Goal: Task Accomplishment & Management: Use online tool/utility

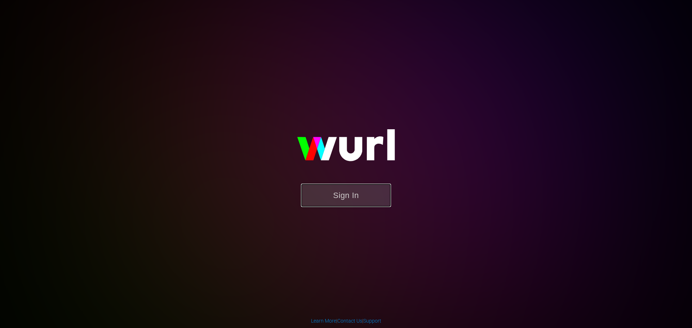
click at [343, 196] on button "Sign In" at bounding box center [346, 195] width 90 height 23
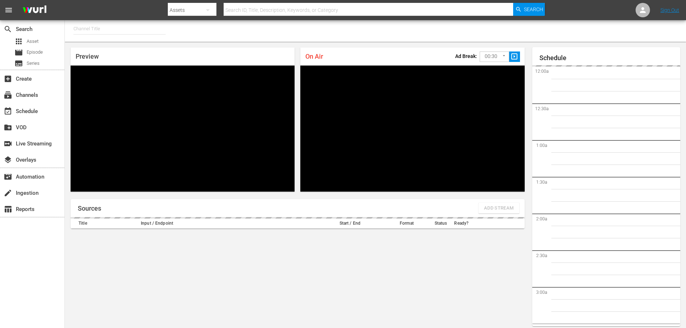
type input "FIFA+ English Global (1781)"
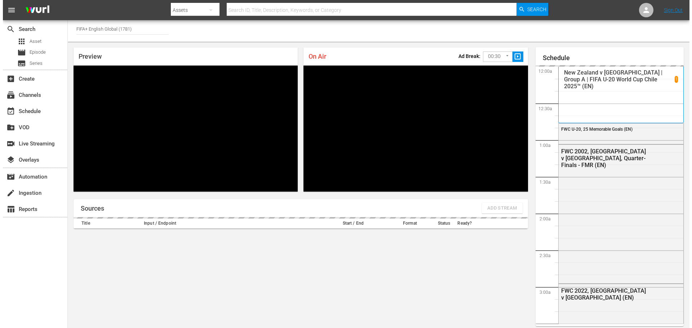
scroll to position [27, 0]
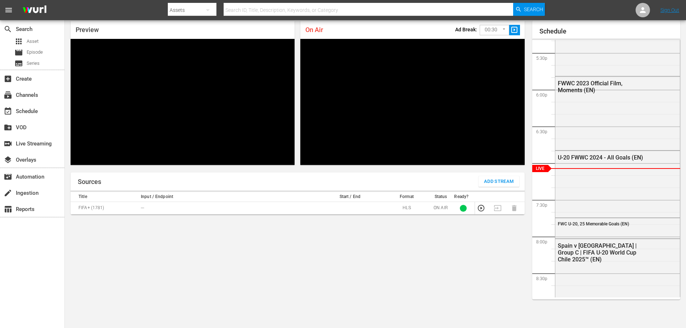
click at [211, 232] on div "Sources Add Stream Title Input / Endpoint Start / End Format Status Ready? FIFA…" at bounding box center [298, 248] width 454 height 150
click at [490, 182] on span "Add Stream" at bounding box center [499, 182] width 30 height 8
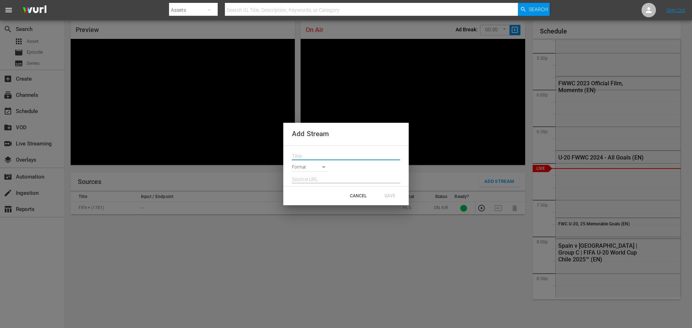
click at [318, 157] on input "text" at bounding box center [346, 156] width 108 height 11
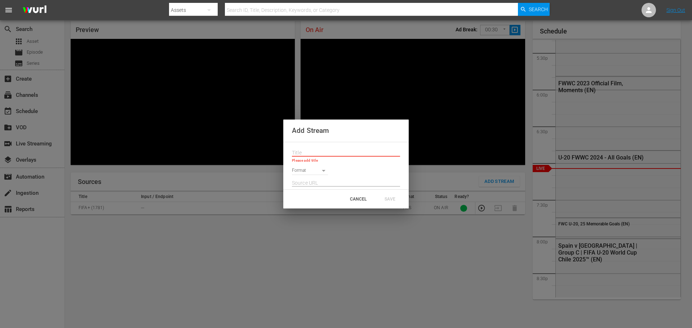
paste input "Live Channel 39507fce-07f3-4b59-992e-1c2556c5c060 eng FIFA U-20 World Cup [GEOG…"
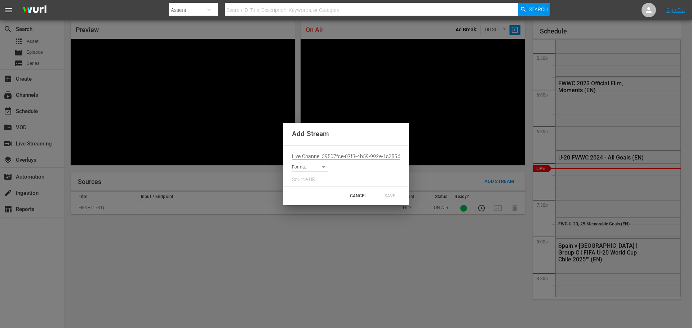
scroll to position [0, 98]
type input "Live Channel 39507fce-07f3-4b59-992e-1c2556c5c060 eng FIFA U-20 World Cup [GEOG…"
click at [315, 167] on body "menu Search By Assets Search ID, Title, Description, Keywords, or Category Sear…" at bounding box center [346, 137] width 692 height 328
click at [316, 212] on li "SRT Caller" at bounding box center [313, 216] width 43 height 12
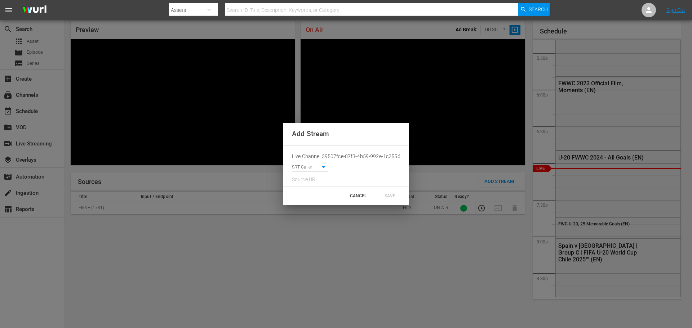
click at [325, 168] on body "menu Search By Assets Search ID, Title, Description, Keywords, or Category Sear…" at bounding box center [346, 137] width 692 height 328
click at [320, 122] on li "HLS" at bounding box center [313, 121] width 43 height 12
type input "HLS"
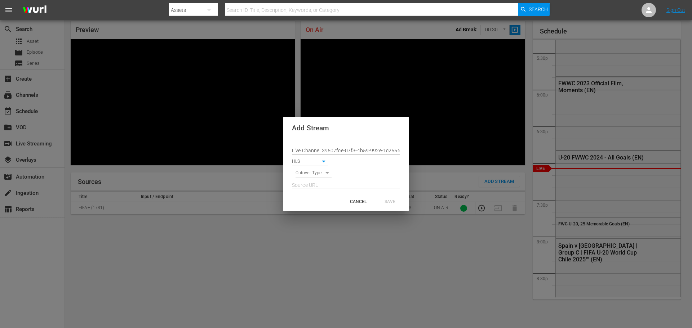
click at [318, 173] on body "menu Search By Assets Search ID, Title, Description, Keywords, or Category Sear…" at bounding box center [346, 137] width 692 height 328
click at [318, 186] on li "SIGNAL" at bounding box center [313, 186] width 36 height 12
type input "SIGNAL"
click at [334, 152] on input "Live Channel 39507fce-07f3-4b59-992e-1c2556c5c060 eng FIFA U-20 World Cup [GEOG…" at bounding box center [346, 151] width 108 height 11
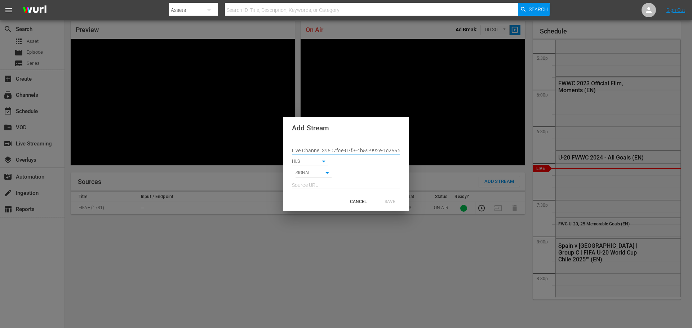
click at [334, 152] on input "Live Channel 39507fce-07f3-4b59-992e-1c2556c5c060 eng FIFA U-20 World Cup [GEOG…" at bounding box center [346, 151] width 108 height 11
click at [309, 185] on input "text" at bounding box center [346, 185] width 108 height 11
paste input "[URL][DOMAIN_NAME][DATE][DATE]"
type input "[URL][DOMAIN_NAME][DATE][DATE]"
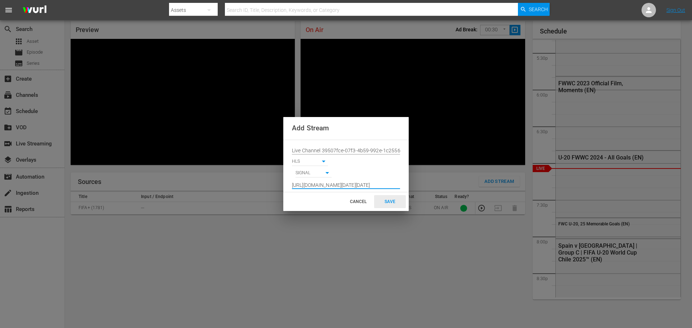
click at [390, 201] on div "SAVE" at bounding box center [390, 201] width 32 height 13
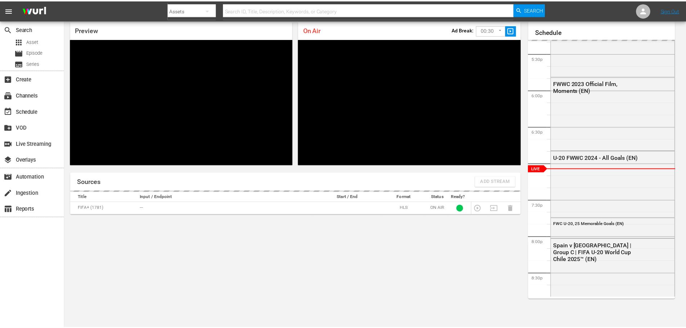
scroll to position [0, 0]
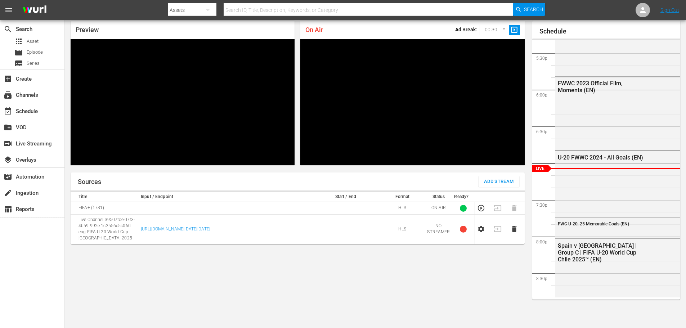
click at [480, 228] on icon "button" at bounding box center [481, 229] width 8 height 8
click at [481, 229] on icon "button" at bounding box center [481, 229] width 8 height 8
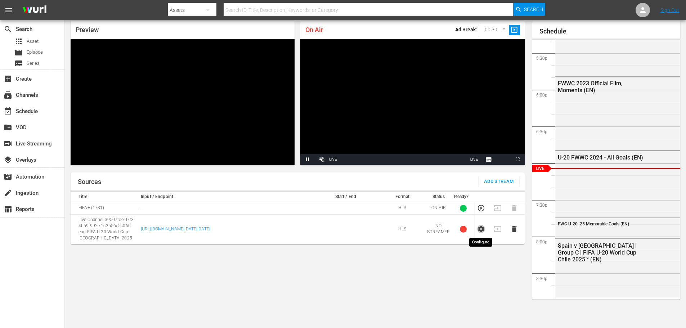
click at [483, 231] on icon "button" at bounding box center [481, 229] width 6 height 6
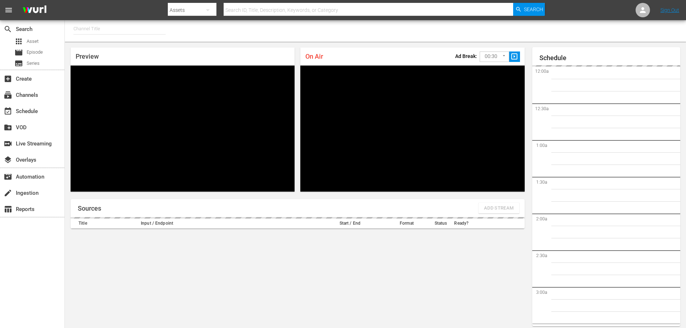
type input "FIFA+ French Local (1778)"
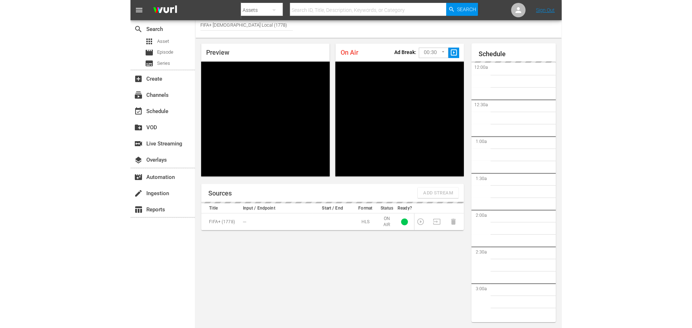
scroll to position [1275, 0]
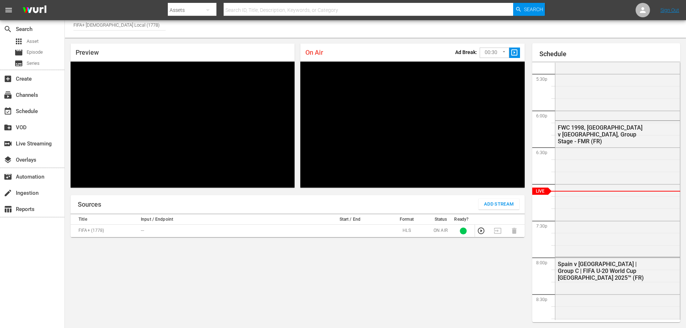
click at [293, 32] on div "Channel Title FIFA+ French Local (1778)" at bounding box center [376, 27] width 622 height 22
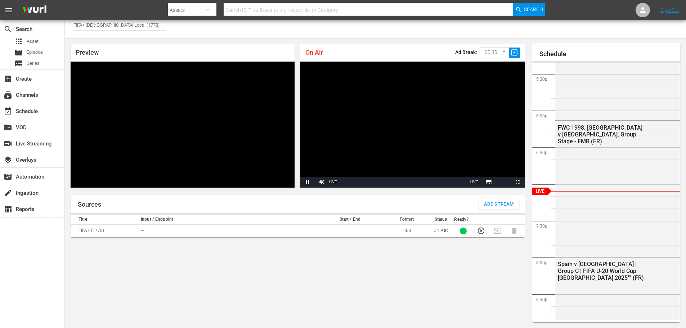
click at [494, 206] on span "Add Stream" at bounding box center [499, 204] width 30 height 8
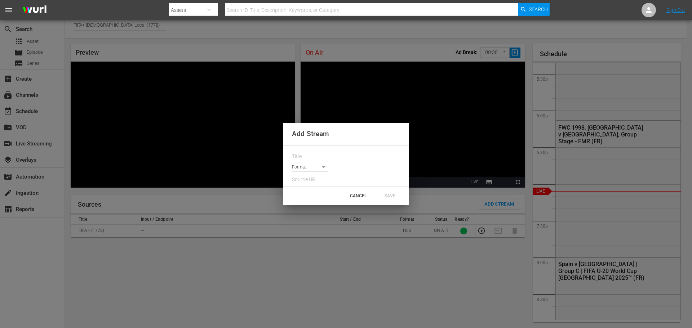
click at [317, 158] on input "text" at bounding box center [346, 156] width 108 height 11
paste input "Live Channel 39507fce-07f3-4b59-992e-1c2556c5c060 eng FIFA U-20 World Cup [GEOG…"
type input "Live Channel 39507fce-07f3-4b59-992e-1c2556c5c060 eng FIFA U-20 World Cup [GEOG…"
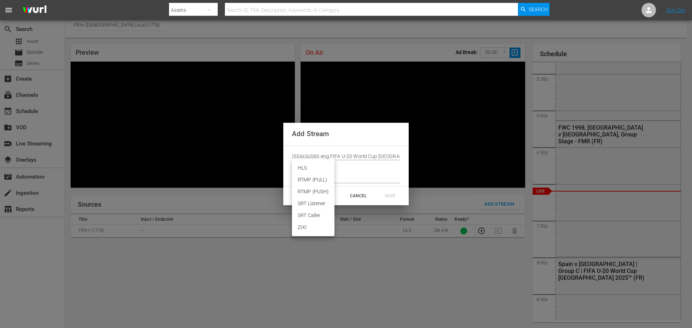
click at [315, 168] on body "menu Search By Assets Search ID, Title, Description, Keywords, or Category Sear…" at bounding box center [346, 160] width 692 height 328
click at [312, 168] on li "HLS" at bounding box center [313, 168] width 43 height 12
type input "HLS"
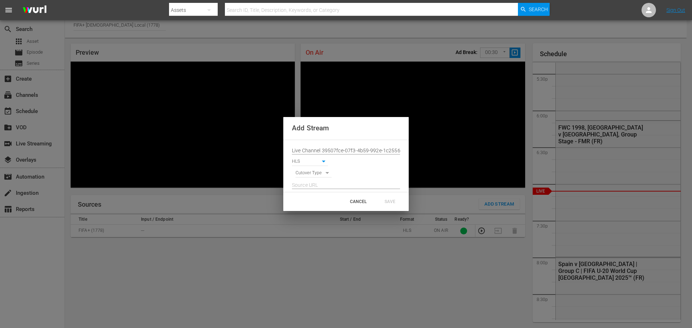
click at [313, 172] on body "menu Search By Assets Search ID, Title, Description, Keywords, or Category Sear…" at bounding box center [346, 160] width 692 height 328
click at [317, 186] on li "SIGNAL" at bounding box center [313, 186] width 36 height 12
type input "SIGNAL"
click at [312, 182] on input "text" at bounding box center [346, 185] width 108 height 11
paste input "[URL][DOMAIN_NAME][DATE][DATE]"
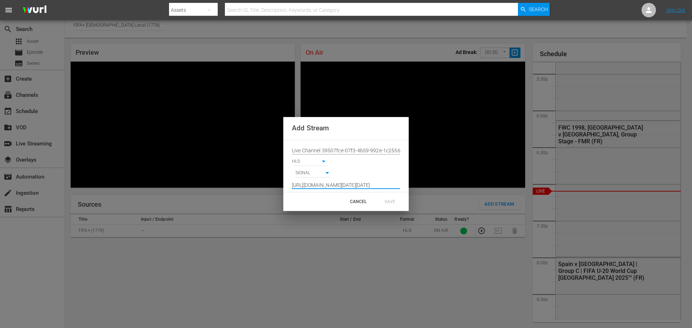
scroll to position [0, 532]
type input "[URL][DOMAIN_NAME][DATE][DATE]"
click at [392, 203] on div "SAVE" at bounding box center [390, 201] width 32 height 13
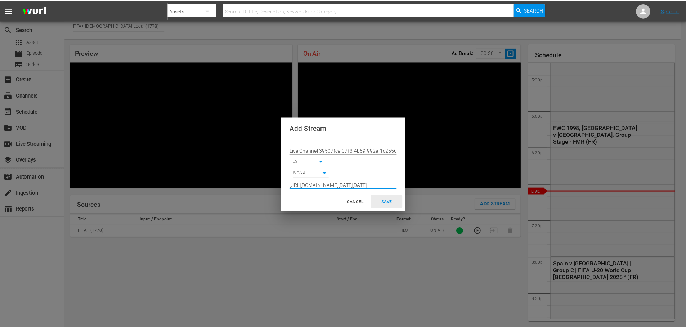
scroll to position [0, 0]
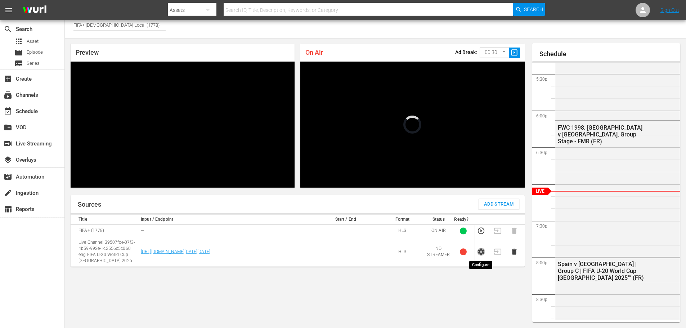
click at [481, 252] on icon "button" at bounding box center [481, 252] width 8 height 8
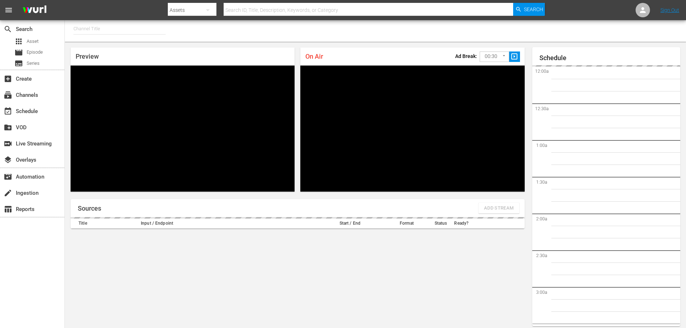
type input "FIFA+ [DEMOGRAPHIC_DATA] Local (1777)"
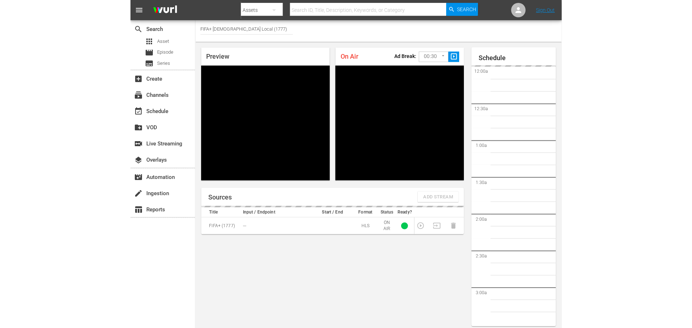
scroll to position [4, 0]
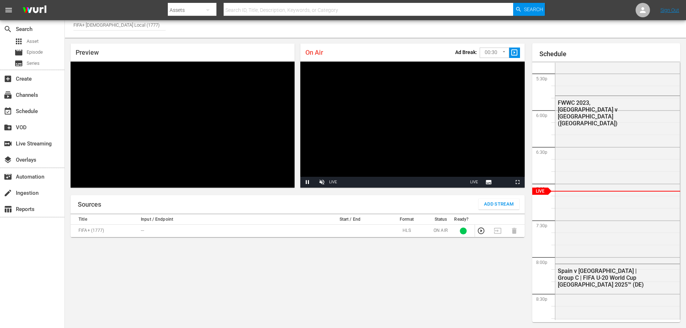
click at [490, 205] on span "Add Stream" at bounding box center [499, 204] width 30 height 8
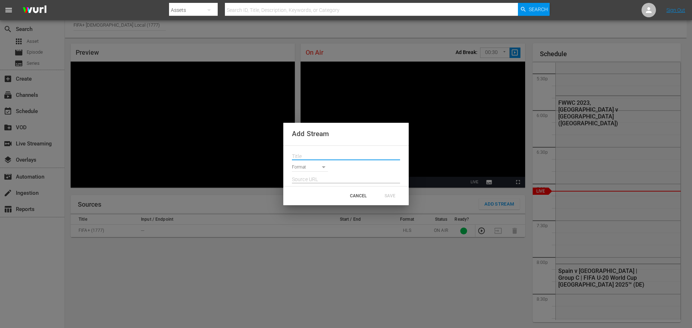
click at [323, 157] on input "text" at bounding box center [346, 156] width 108 height 11
paste input "Live Channel 39507fce-07f3-4b59-992e-1c2556c5c060 eng FIFA U-20 World Cup [GEOG…"
type input "Live Channel 39507fce-07f3-4b59-992e-1c2556c5c060 eng FIFA U-20 World Cup [GEOG…"
click at [316, 169] on body "menu Search By Assets Search ID, Title, Description, Keywords, or Category Sear…" at bounding box center [346, 160] width 692 height 328
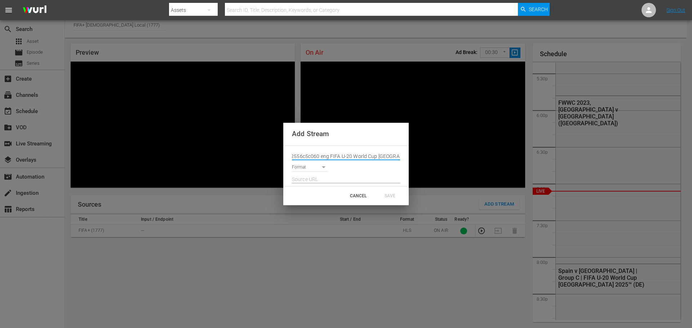
scroll to position [0, 0]
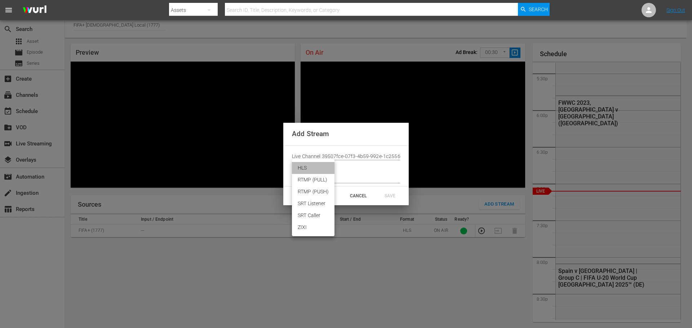
click at [313, 168] on li "HLS" at bounding box center [313, 168] width 43 height 12
type input "HLS"
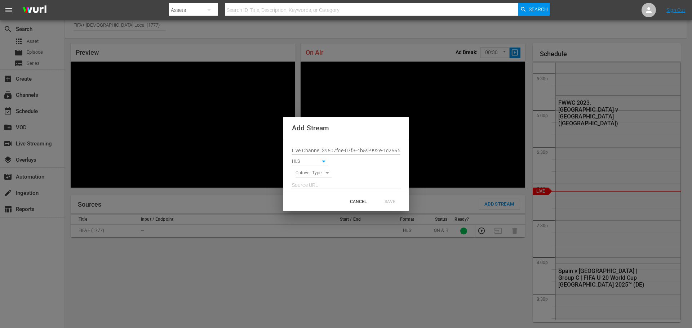
click at [314, 175] on body "menu Search By Assets Search ID, Title, Description, Keywords, or Category Sear…" at bounding box center [346, 160] width 692 height 328
click at [314, 185] on li "SIGNAL" at bounding box center [313, 186] width 36 height 12
type input "SIGNAL"
click at [310, 188] on input "text" at bounding box center [346, 185] width 108 height 11
paste input "[URL][DOMAIN_NAME][DATE][DATE]"
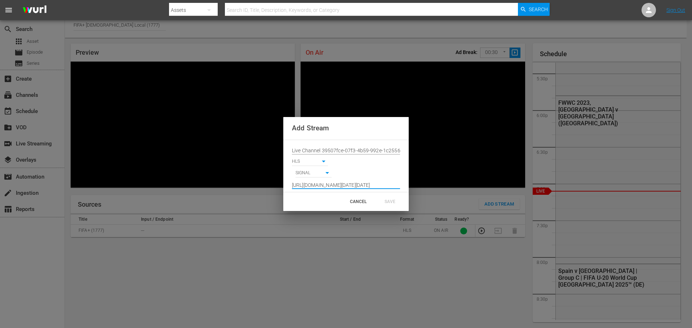
scroll to position [0, 532]
type input "[URL][DOMAIN_NAME][DATE][DATE]"
click at [387, 201] on div "SAVE" at bounding box center [390, 201] width 32 height 13
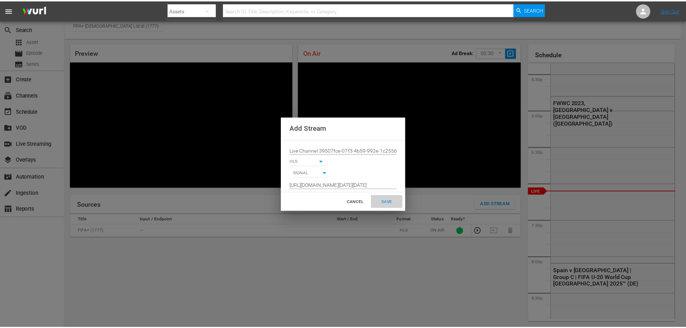
scroll to position [0, 0]
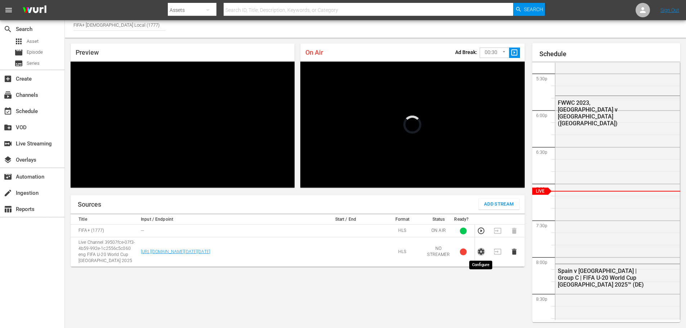
click at [482, 252] on icon "button" at bounding box center [481, 252] width 8 height 8
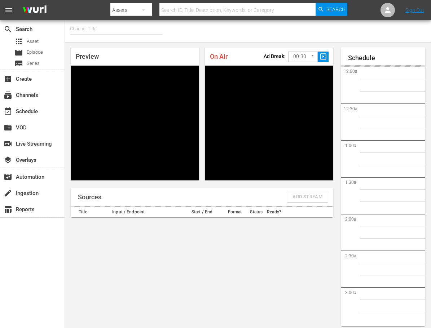
type input "FIFA+ Italian Local (1779)"
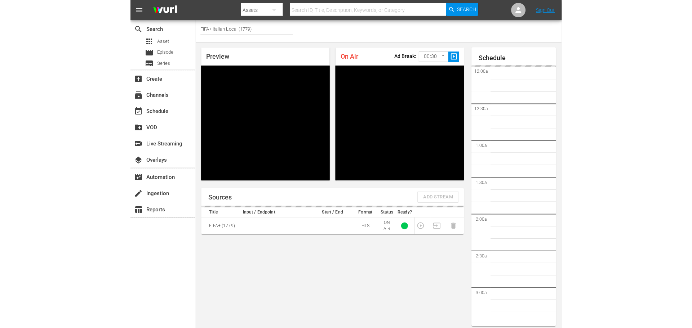
scroll to position [4, 0]
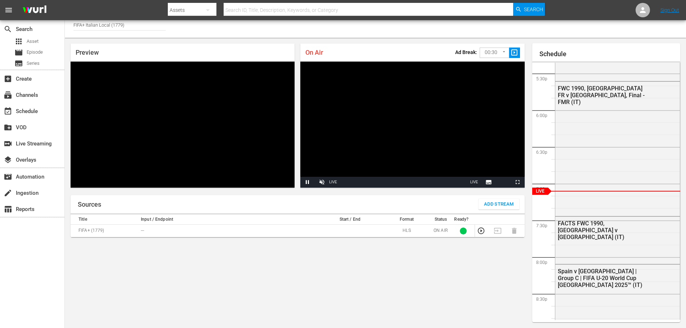
click at [488, 207] on span "Add Stream" at bounding box center [499, 204] width 30 height 8
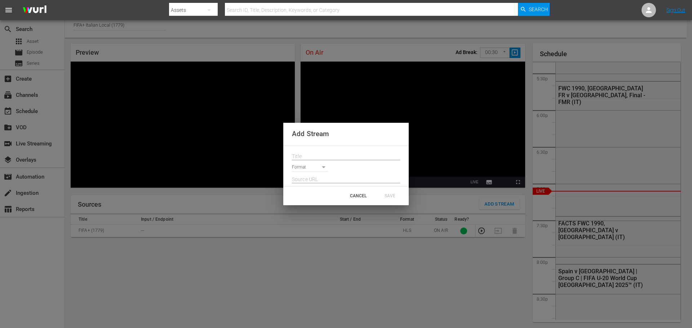
click at [310, 157] on input "text" at bounding box center [346, 156] width 108 height 11
paste input "Live Channel 39507fce-07f3-4b59-992e-1c2556c5c060 eng FIFA U-20 World Cup [GEOG…"
type input "Live Channel 39507fce-07f3-4b59-992e-1c2556c5c060 eng FIFA U-20 World Cup [GEOG…"
click at [311, 169] on body "menu Search By Assets Search ID, Title, Description, Keywords, or Category Sear…" at bounding box center [346, 160] width 692 height 328
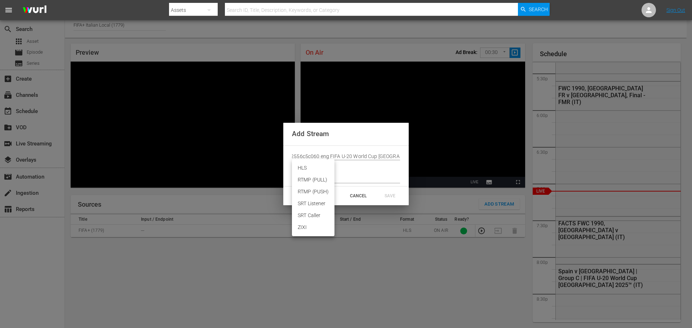
scroll to position [0, 0]
click at [312, 167] on li "HLS" at bounding box center [313, 168] width 43 height 12
type input "HLS"
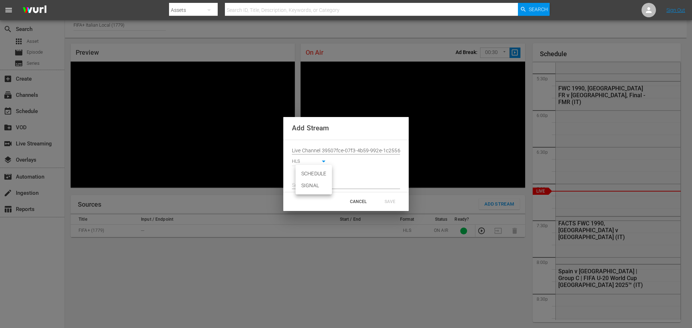
click at [316, 173] on body "menu Search By Assets Search ID, Title, Description, Keywords, or Category Sear…" at bounding box center [346, 160] width 692 height 328
click at [316, 189] on li "SIGNAL" at bounding box center [313, 186] width 36 height 12
type input "SIGNAL"
click at [315, 184] on input "text" at bounding box center [346, 185] width 108 height 11
paste input "[URL][DOMAIN_NAME][DATE][DATE]"
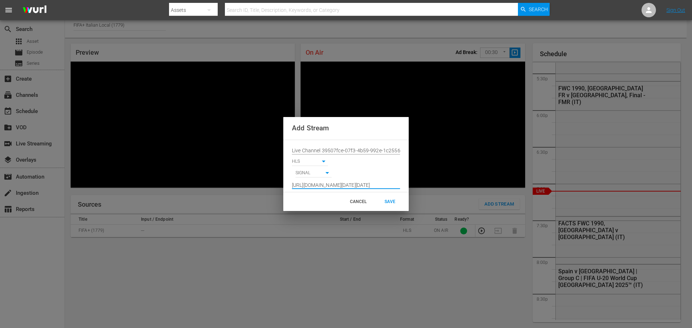
scroll to position [0, 532]
type input "[URL][DOMAIN_NAME][DATE][DATE]"
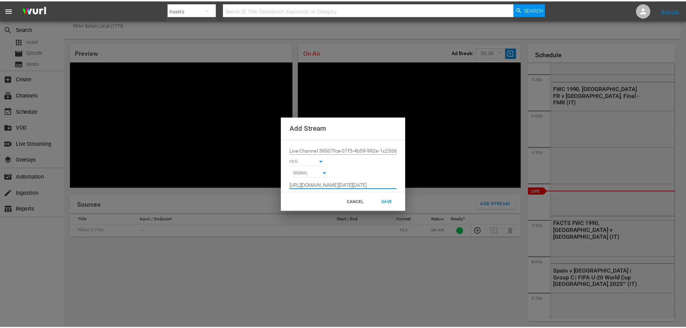
scroll to position [0, 0]
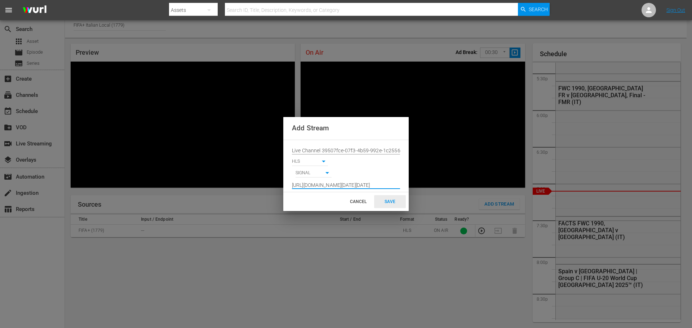
click at [386, 201] on div "SAVE" at bounding box center [390, 201] width 32 height 13
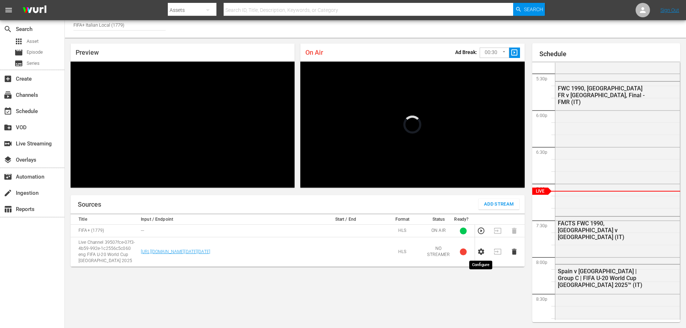
click at [482, 254] on icon "button" at bounding box center [481, 252] width 6 height 6
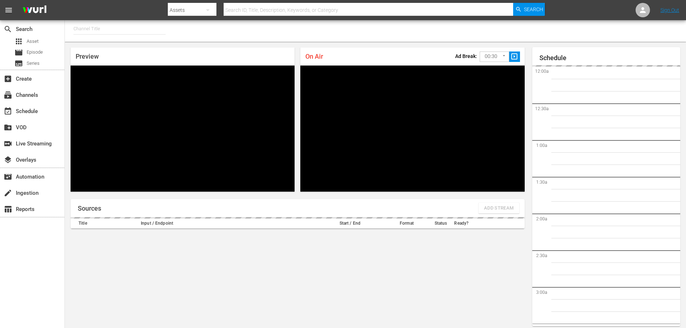
type input "FIFA+ [DEMOGRAPHIC_DATA] Local (1776)"
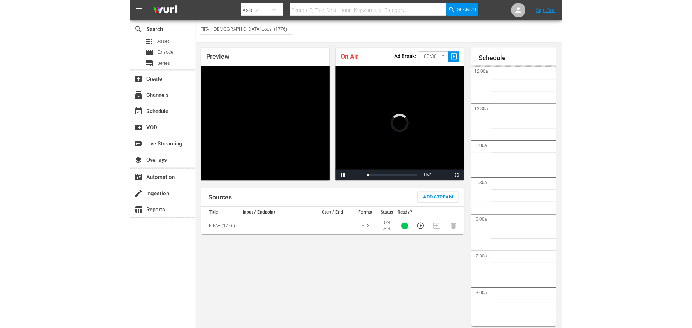
scroll to position [4, 0]
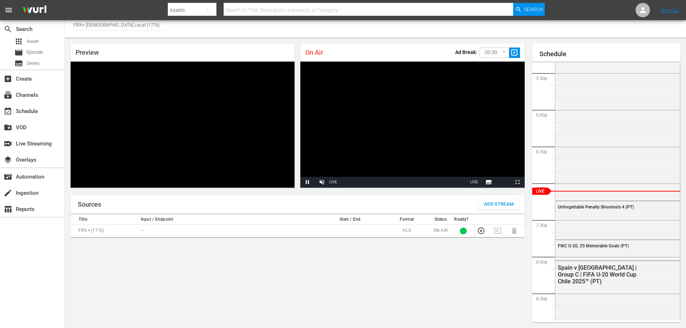
click at [487, 207] on span "Add Stream" at bounding box center [499, 204] width 30 height 8
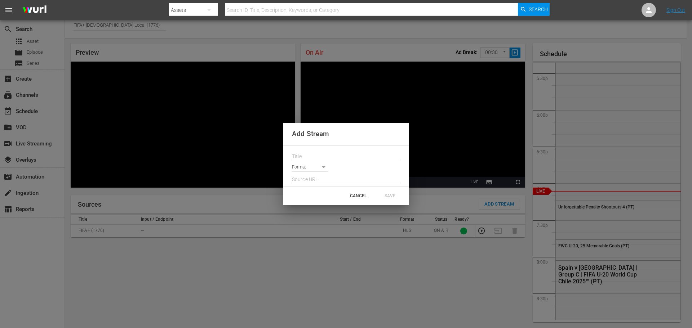
click at [327, 155] on input "text" at bounding box center [346, 156] width 108 height 11
paste input "Live Channel 39507fce-07f3-4b59-992e-1c2556c5c060 eng FIFA U-20 World Cup [GEOG…"
type input "Live Channel 39507fce-07f3-4b59-992e-1c2556c5c060 eng FIFA U-20 World Cup [GEOG…"
click at [318, 166] on body "menu Search By Assets Search ID, Title, Description, Keywords, or Category Sear…" at bounding box center [346, 160] width 692 height 328
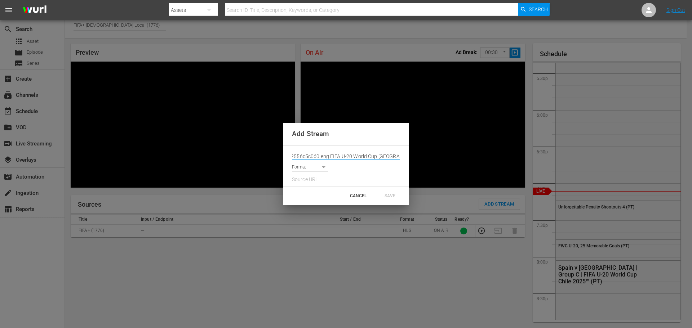
scroll to position [0, 0]
click at [311, 169] on li "HLS" at bounding box center [313, 168] width 43 height 12
type input "HLS"
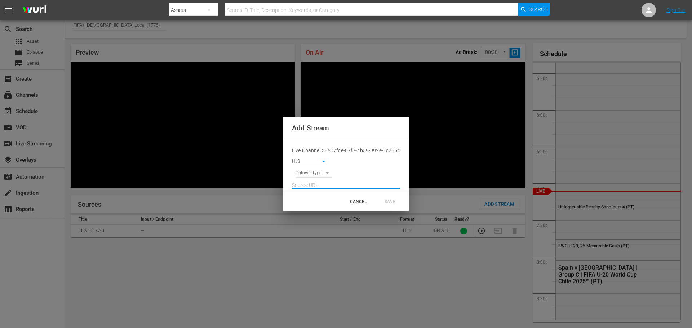
click at [324, 183] on input "text" at bounding box center [346, 185] width 108 height 11
paste input "[URL][DOMAIN_NAME][DATE][DATE]"
type input "[URL][DOMAIN_NAME][DATE][DATE]"
click at [320, 178] on div "[URL][DOMAIN_NAME][DATE][DATE]" at bounding box center [346, 184] width 108 height 12
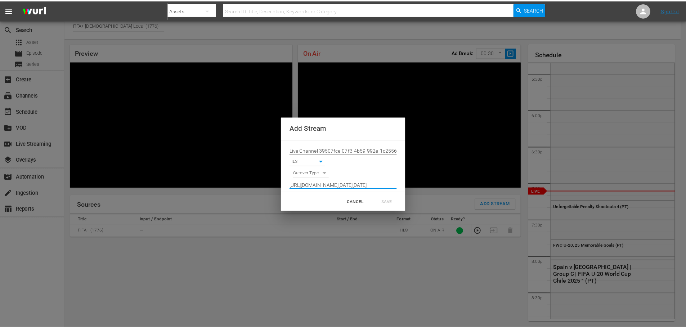
scroll to position [0, 0]
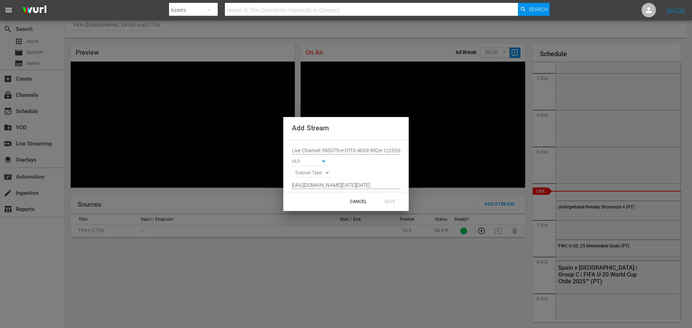
click at [320, 176] on body "menu Search By Assets Search ID, Title, Description, Keywords, or Category Sear…" at bounding box center [346, 160] width 692 height 328
click at [319, 186] on li "SIGNAL" at bounding box center [313, 186] width 36 height 12
type input "SIGNAL"
click at [385, 201] on div "SAVE" at bounding box center [390, 201] width 32 height 13
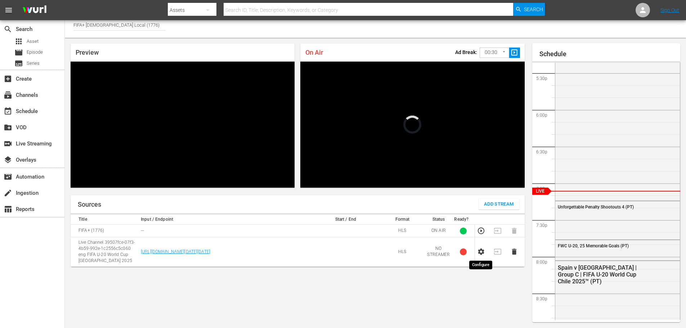
click at [482, 254] on icon "button" at bounding box center [481, 252] width 6 height 6
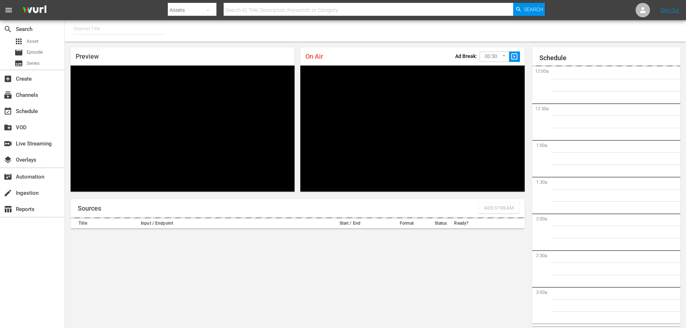
type input "FIFA+ Spanish Global (1780)"
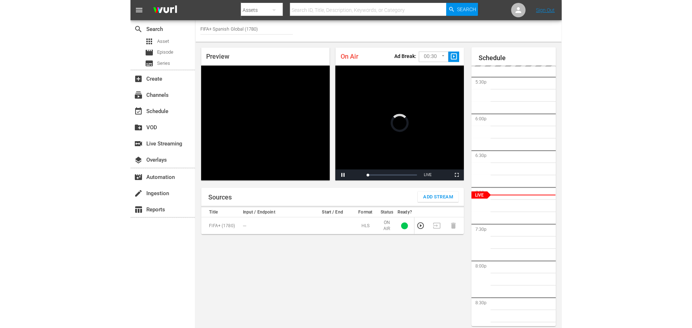
scroll to position [4, 0]
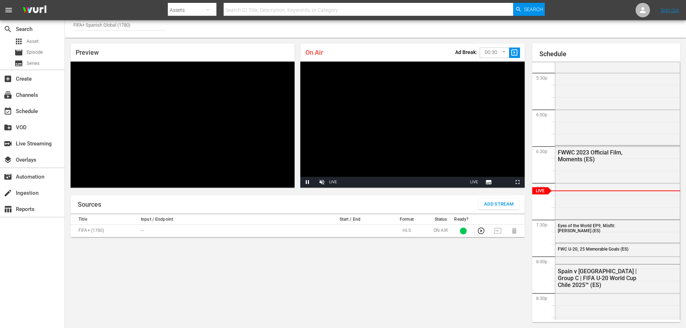
click at [497, 205] on span "Add Stream" at bounding box center [499, 204] width 30 height 8
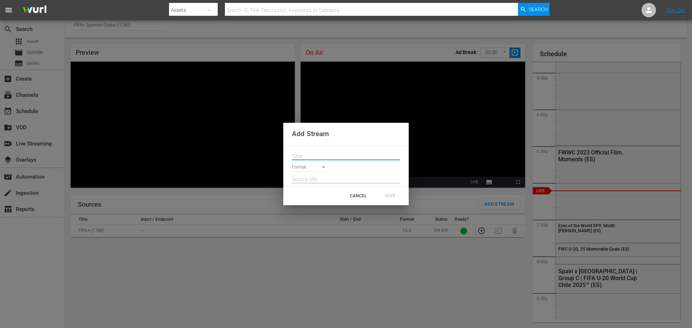
click at [325, 154] on input "text" at bounding box center [346, 156] width 108 height 11
paste input "Live Channel 39507fce-07f3-4b59-992e-1c2556c5c060 eng FIFA U-20 World Cup [GEOG…"
type input "Live Channel 39507fce-07f3-4b59-992e-1c2556c5c060 eng FIFA U-20 World Cup [GEOG…"
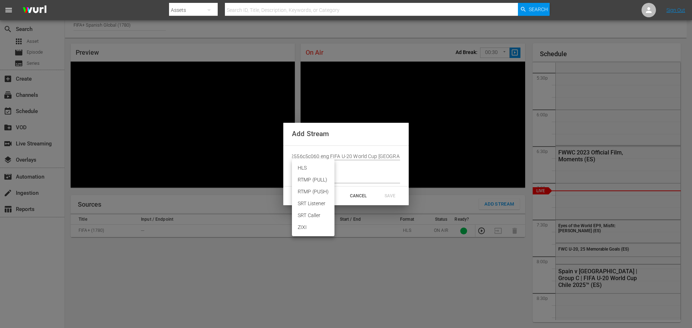
click at [319, 165] on body "menu Search By Assets Search ID, Title, Description, Keywords, or Category Sear…" at bounding box center [346, 160] width 692 height 328
click at [310, 171] on li "HLS" at bounding box center [313, 168] width 43 height 12
type input "HLS"
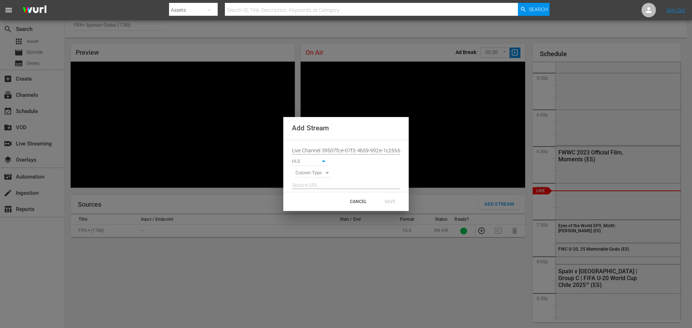
click at [308, 186] on input "text" at bounding box center [346, 185] width 108 height 11
paste input "[URL][DOMAIN_NAME][DATE][DATE]"
type input "[URL][DOMAIN_NAME][DATE][DATE]"
click at [312, 175] on body "menu Search By Assets Search ID, Title, Description, Keywords, or Category Sear…" at bounding box center [346, 160] width 692 height 328
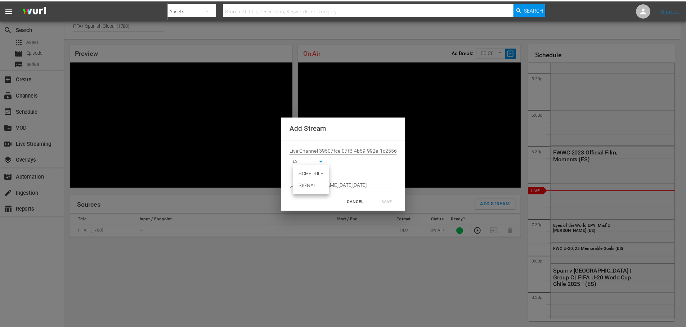
scroll to position [0, 0]
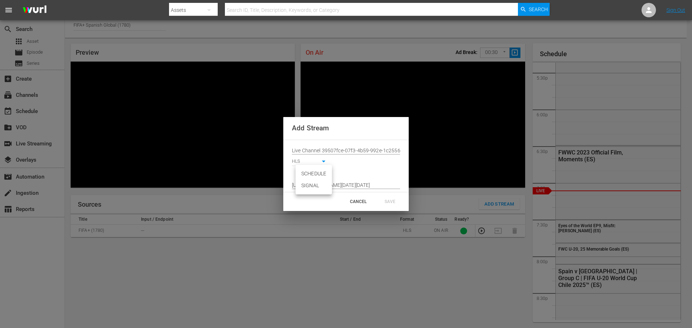
click at [315, 184] on li "SIGNAL" at bounding box center [313, 186] width 36 height 12
type input "SIGNAL"
click at [389, 203] on div "SAVE" at bounding box center [390, 201] width 32 height 13
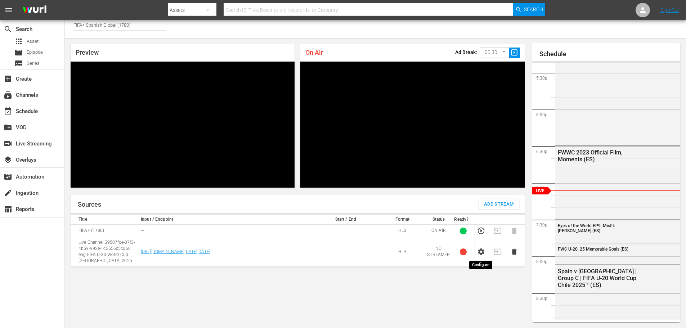
click at [481, 253] on icon "button" at bounding box center [481, 252] width 6 height 6
